Goal: Task Accomplishment & Management: Use online tool/utility

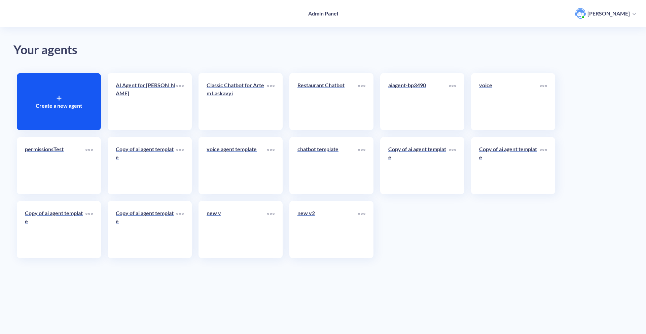
click at [61, 108] on p "Create a new agent" at bounding box center [59, 106] width 46 height 8
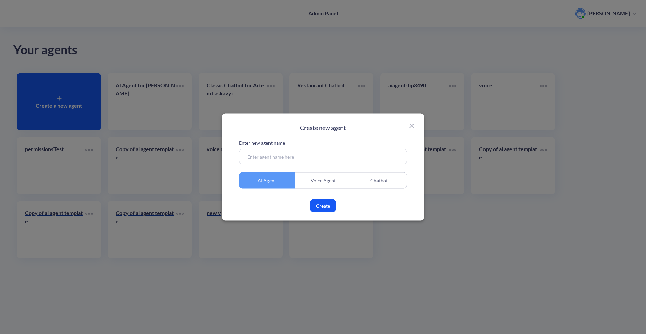
click at [408, 128] on icon at bounding box center [411, 126] width 8 height 8
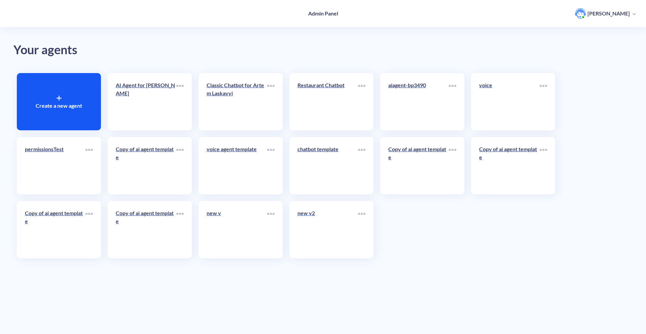
click at [338, 232] on link "new v2" at bounding box center [327, 229] width 61 height 41
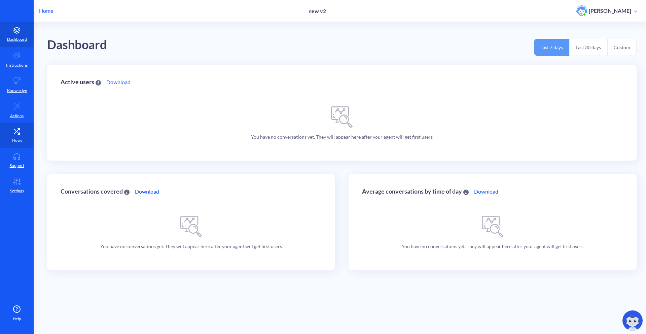
click at [21, 129] on icon at bounding box center [16, 131] width 13 height 7
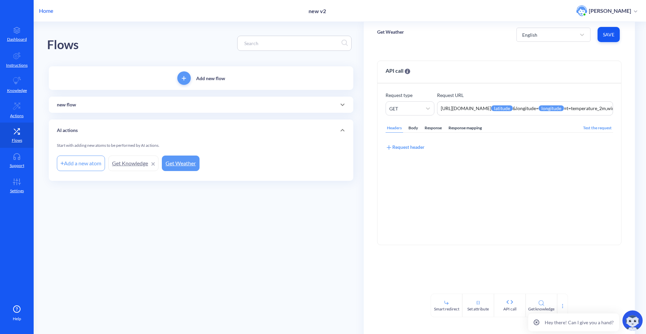
click at [48, 14] on p "Home" at bounding box center [46, 11] width 14 height 8
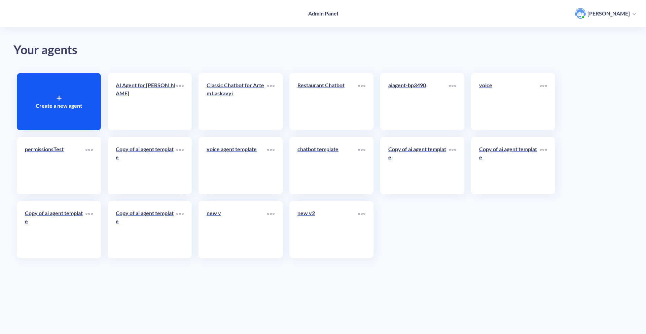
click at [65, 91] on div "Create a new agent" at bounding box center [59, 101] width 84 height 57
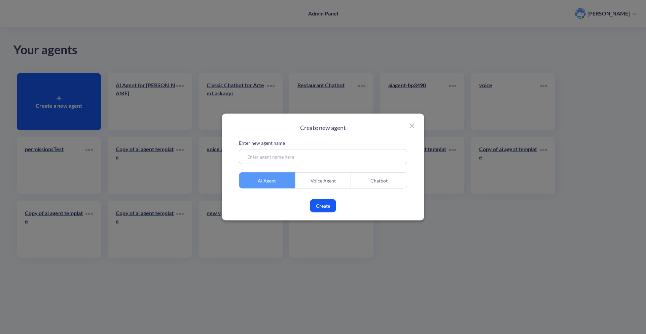
click at [290, 156] on input at bounding box center [323, 156] width 168 height 15
type input "new vv3"
click at [335, 174] on div "Voice Agent" at bounding box center [323, 180] width 56 height 16
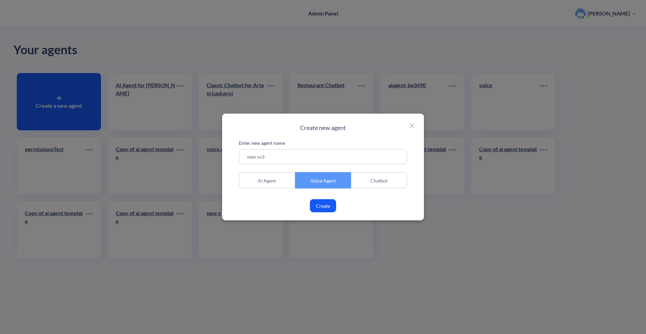
click at [321, 205] on button "Create" at bounding box center [323, 205] width 26 height 13
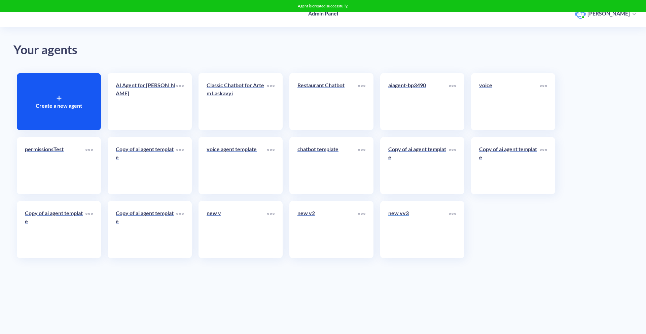
click at [394, 228] on link "new vv3" at bounding box center [418, 229] width 61 height 41
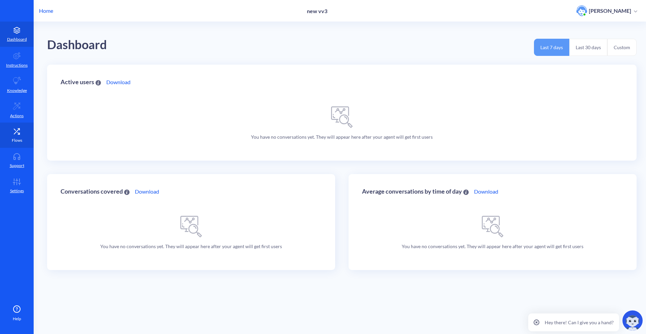
click at [13, 125] on link "Flows" at bounding box center [17, 134] width 34 height 25
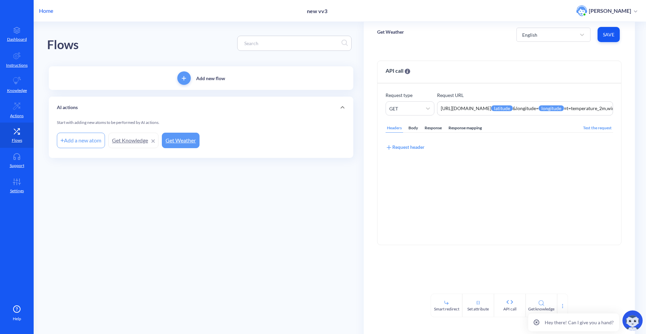
click at [42, 13] on p "Home" at bounding box center [46, 11] width 14 height 8
